Goal: Information Seeking & Learning: Learn about a topic

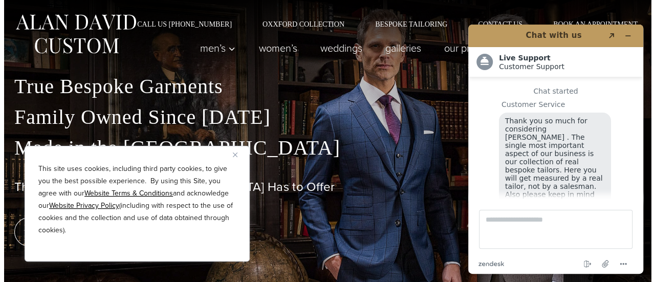
scroll to position [20, 0]
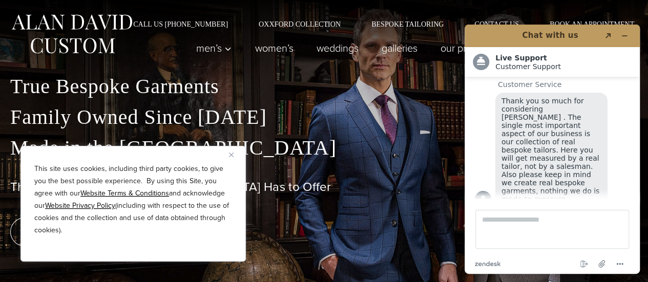
click at [232, 154] on img "Close" at bounding box center [231, 155] width 5 height 5
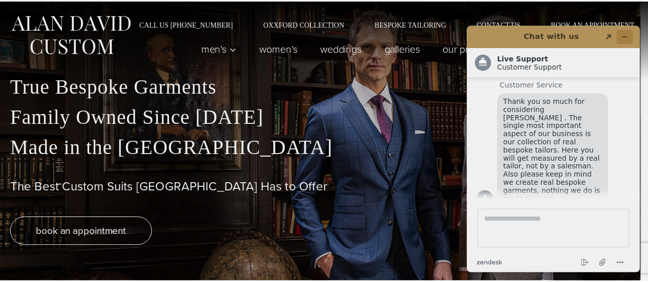
click at [620, 37] on button "Minimize widget" at bounding box center [626, 37] width 16 height 14
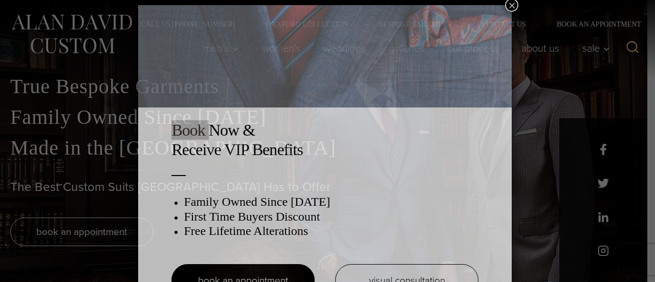
click at [625, 36] on div "Book Now & Receive VIP Benefits Family Owned Since 1913 First Time Buyers Disco…" at bounding box center [327, 141] width 655 height 282
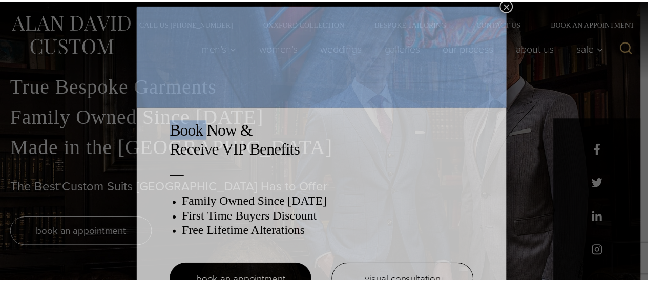
scroll to position [5, 0]
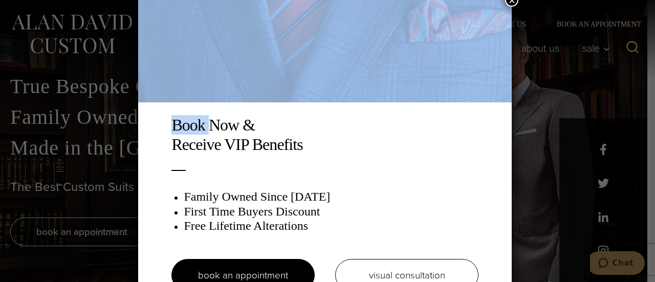
click at [515, 3] on button "×" at bounding box center [511, -1] width 13 height 13
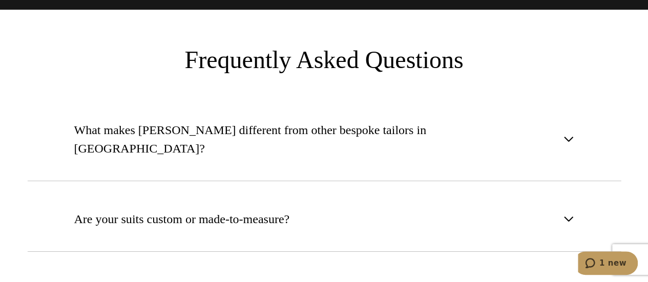
scroll to position [3740, 0]
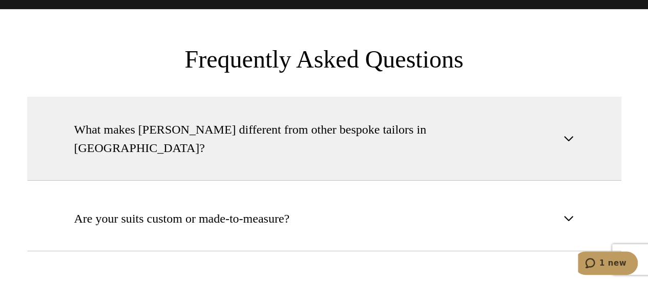
click at [369, 97] on button "What makes Alan David different from other bespoke tailors in NYC?" at bounding box center [324, 139] width 594 height 84
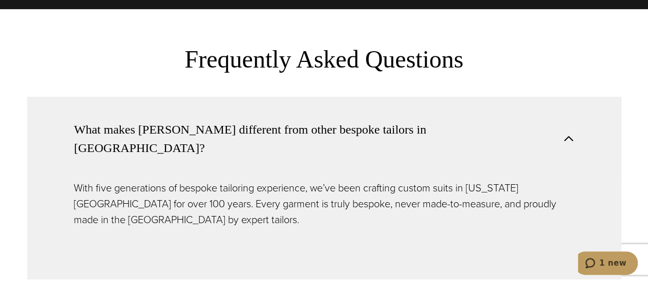
click at [369, 97] on button "What makes Alan David different from other bespoke tailors in NYC?" at bounding box center [324, 138] width 594 height 83
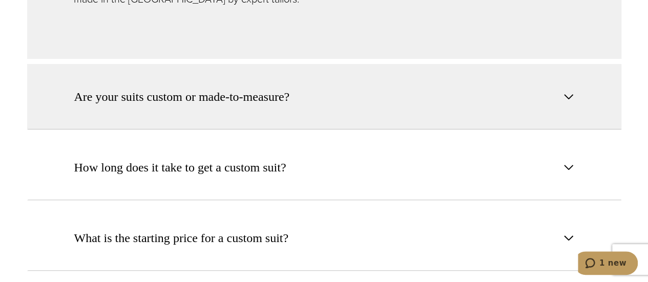
click at [319, 64] on button "Are your suits custom or made-to-measure?" at bounding box center [324, 97] width 594 height 66
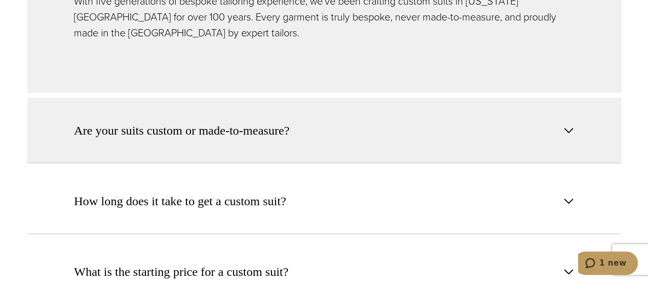
click at [319, 98] on button "Are your suits custom or made-to-measure?" at bounding box center [324, 131] width 594 height 66
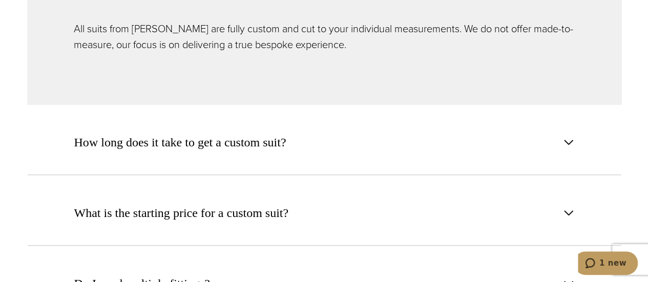
scroll to position [3981, 0]
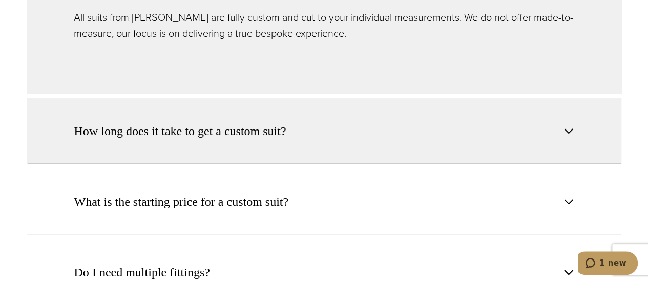
click at [313, 98] on button "How long does it take to get a custom suit?" at bounding box center [324, 131] width 594 height 66
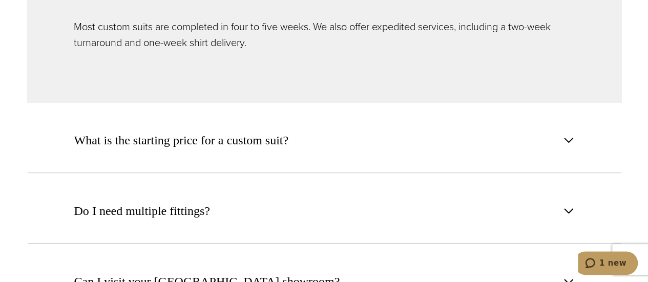
scroll to position [4057, 0]
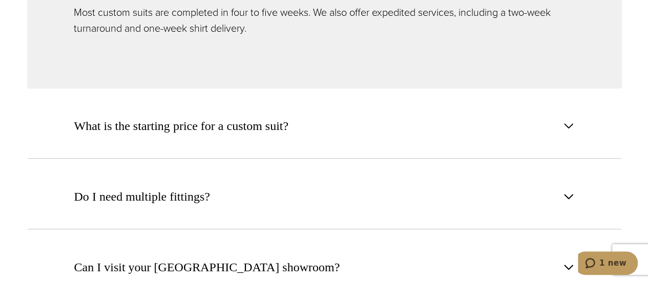
click at [313, 93] on button "What is the starting price for a custom suit?" at bounding box center [324, 126] width 594 height 66
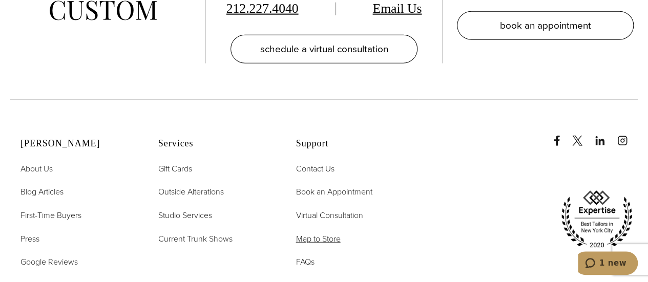
scroll to position [5096, 0]
click at [38, 163] on span "About Us" at bounding box center [36, 169] width 32 height 12
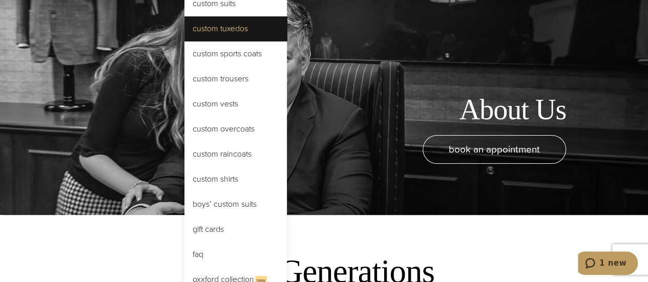
scroll to position [67, 0]
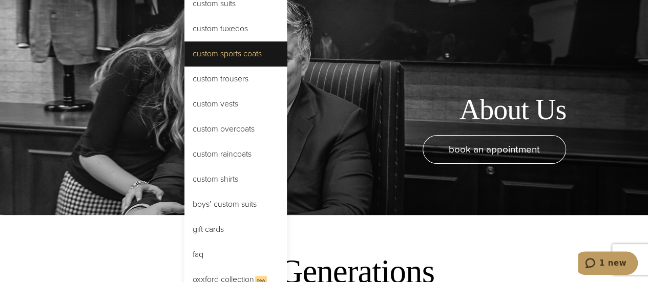
click at [214, 51] on link "Custom Sports Coats" at bounding box center [235, 53] width 102 height 25
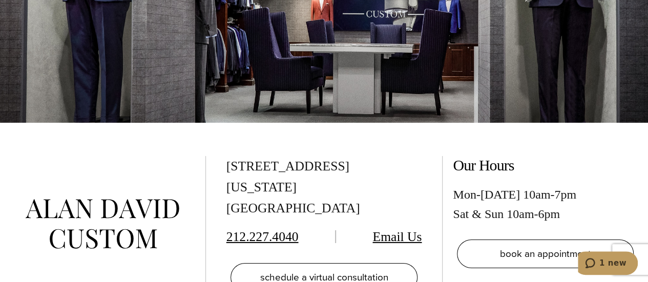
scroll to position [5380, 0]
